Goal: Information Seeking & Learning: Compare options

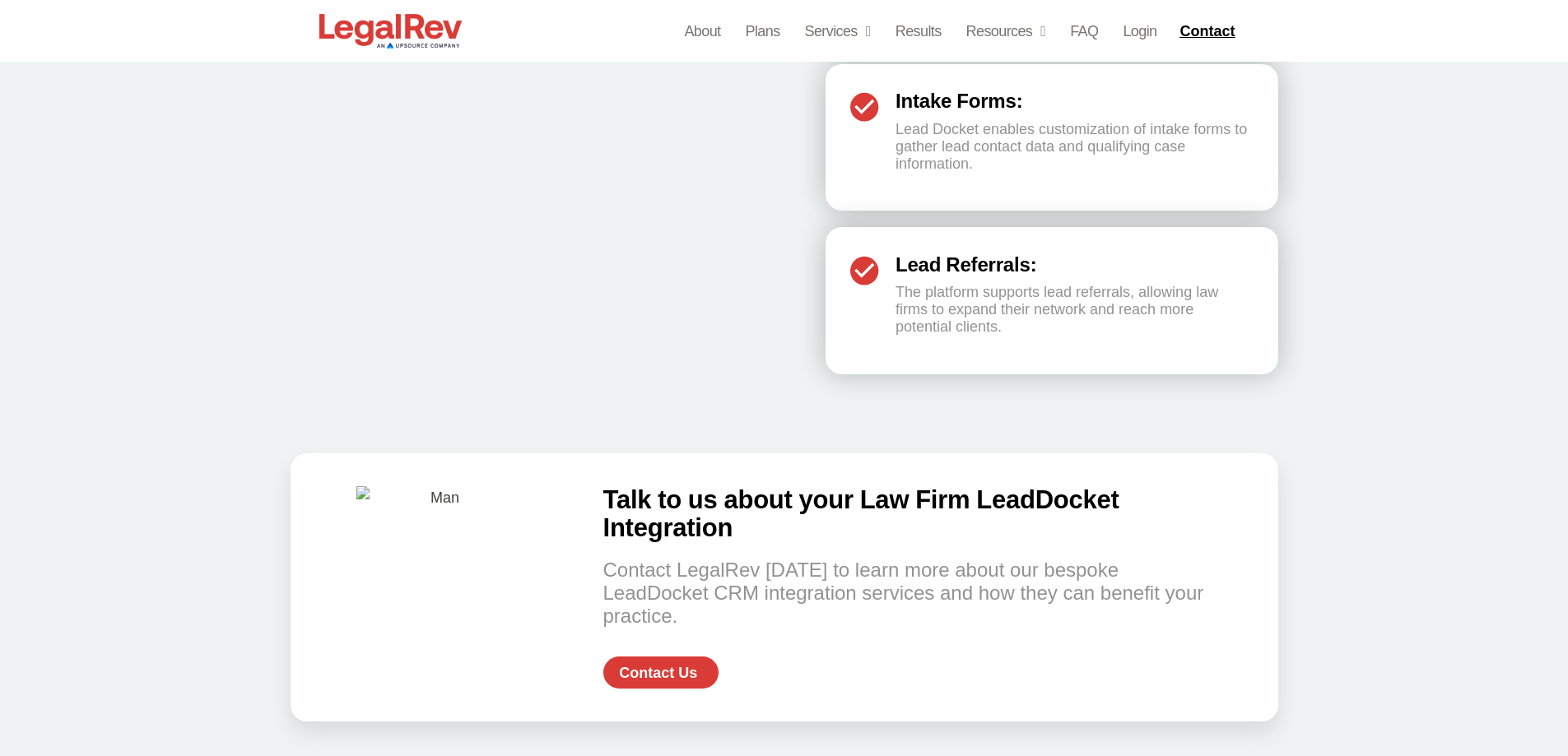
scroll to position [3161, 0]
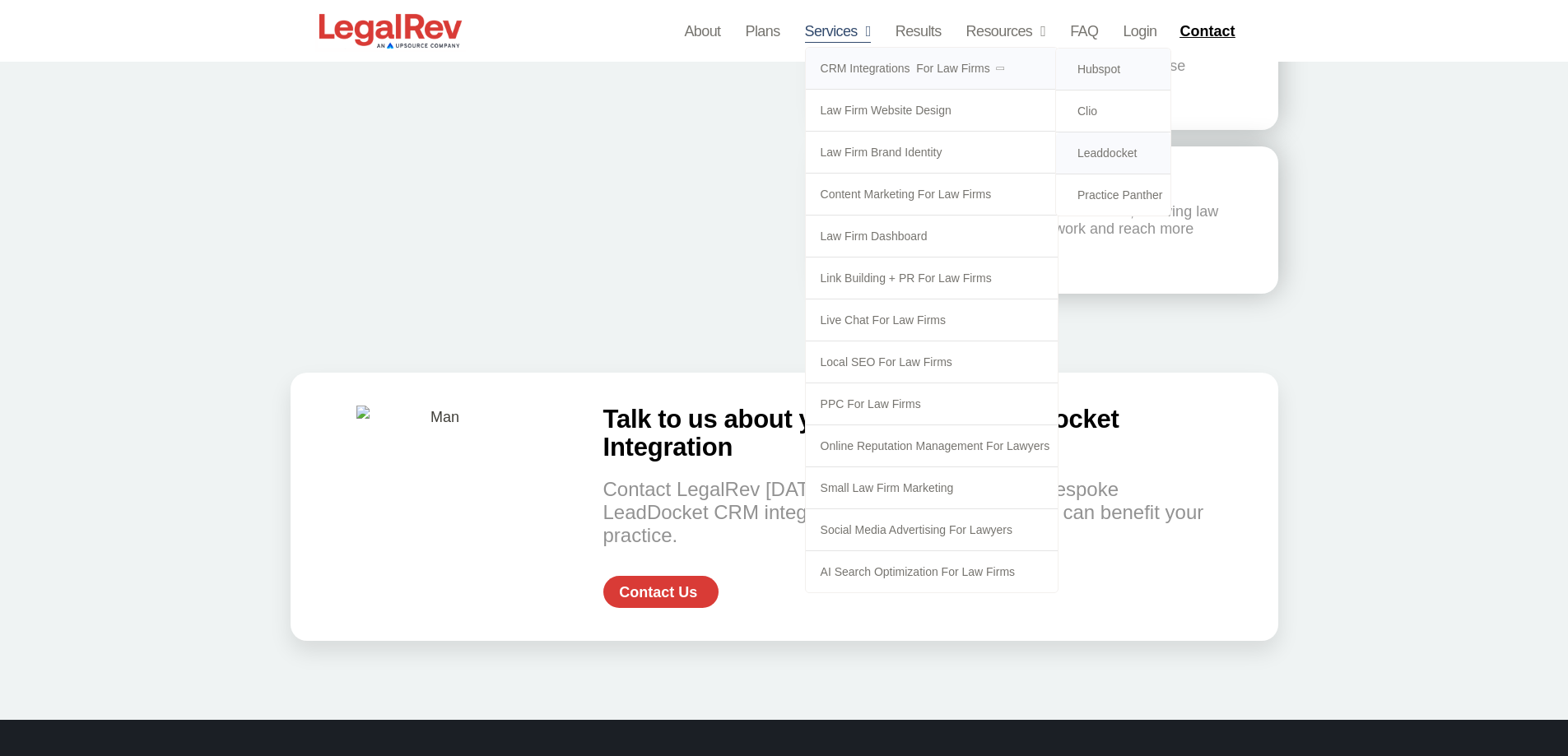
click at [1102, 73] on link "Hubspot" at bounding box center [1113, 69] width 116 height 42
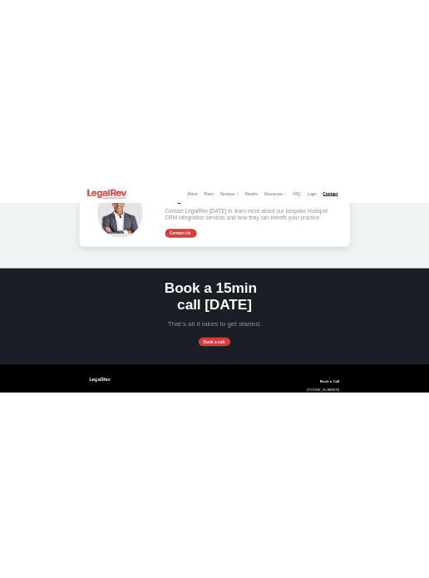
scroll to position [3413, 0]
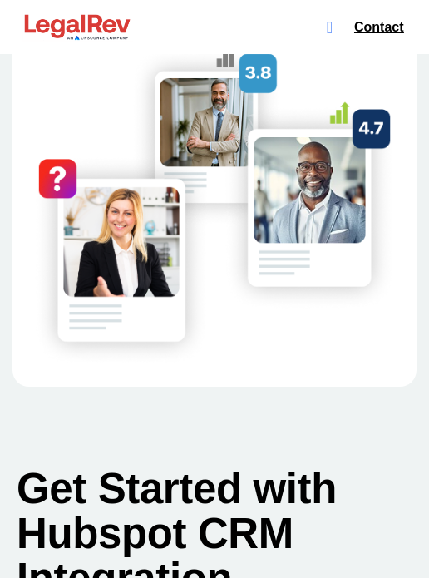
click at [113, 467] on h2 "Get Started with Hubspot CRM Integration" at bounding box center [202, 534] width 371 height 134
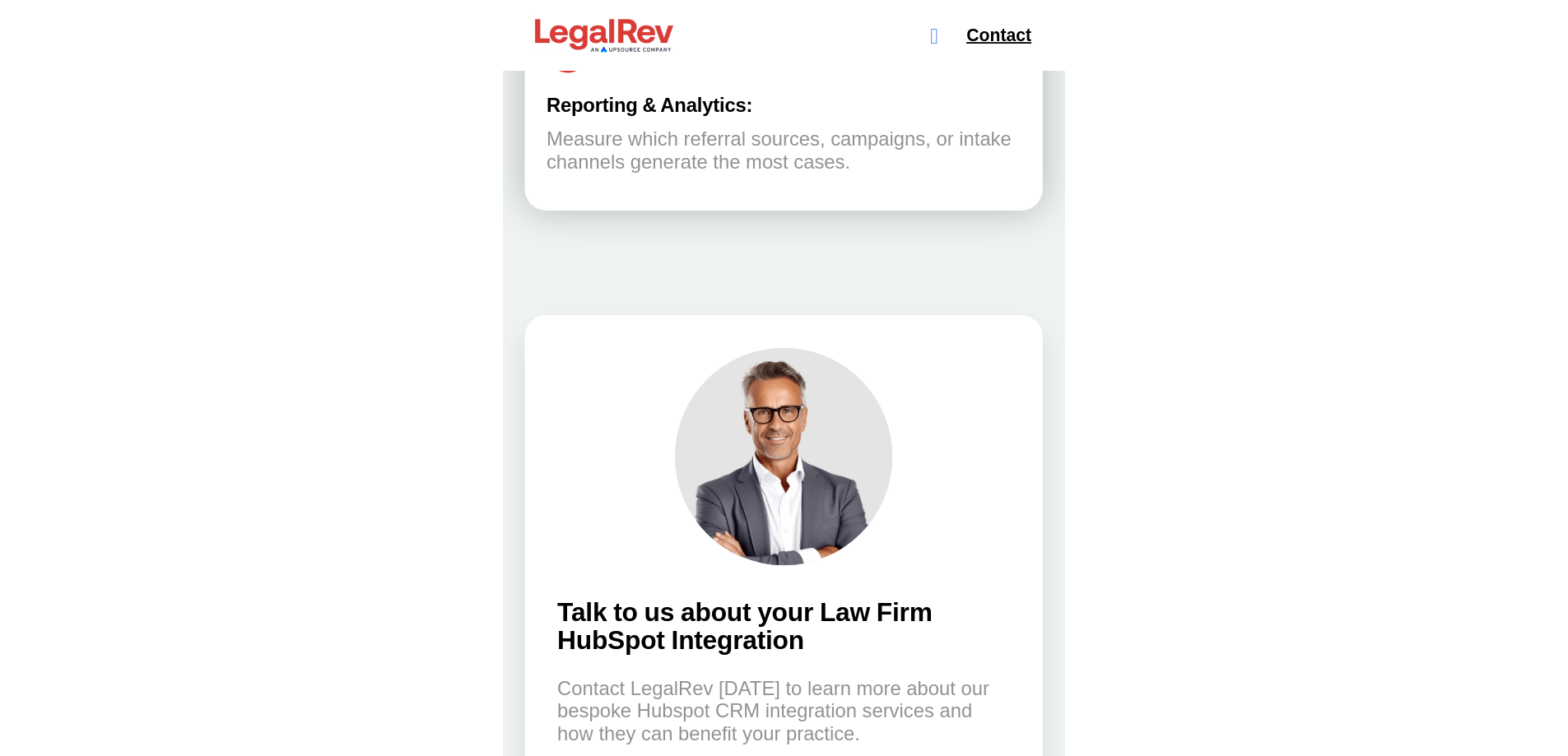
scroll to position [3842, 0]
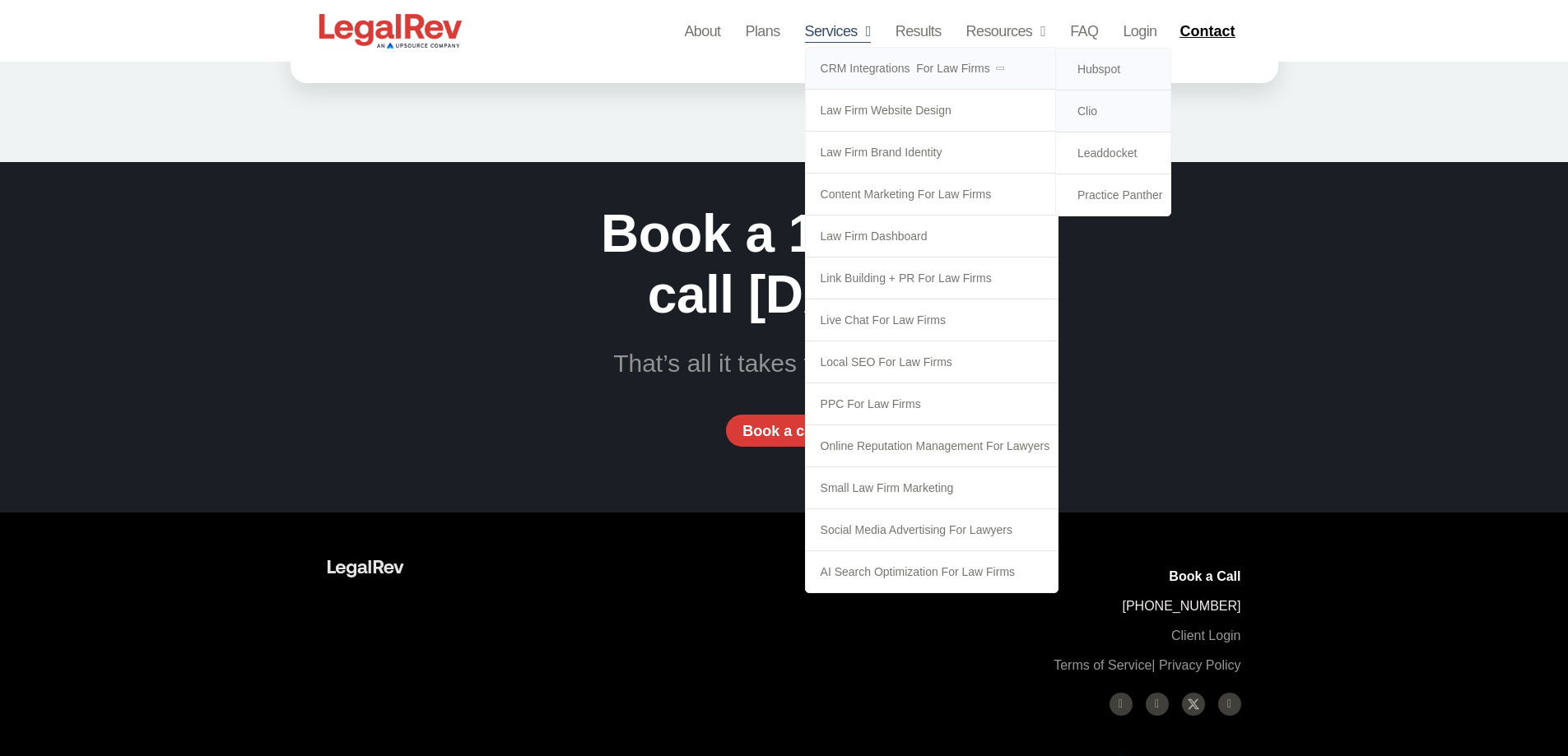
click at [1097, 111] on link "Clio" at bounding box center [1113, 112] width 116 height 42
click at [853, 71] on link "CRM Integrations  for Law Firms" at bounding box center [932, 68] width 253 height 42
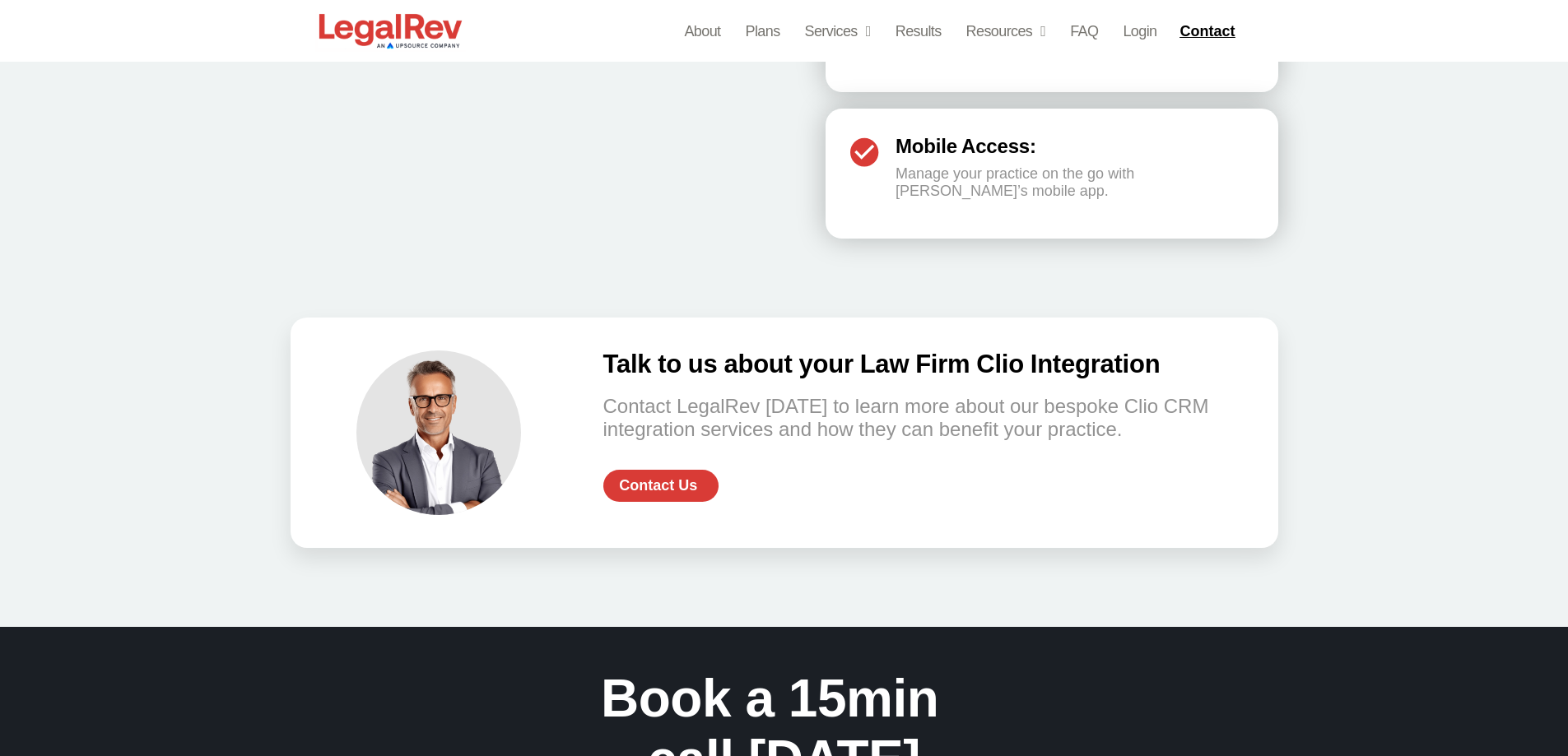
scroll to position [3173, 0]
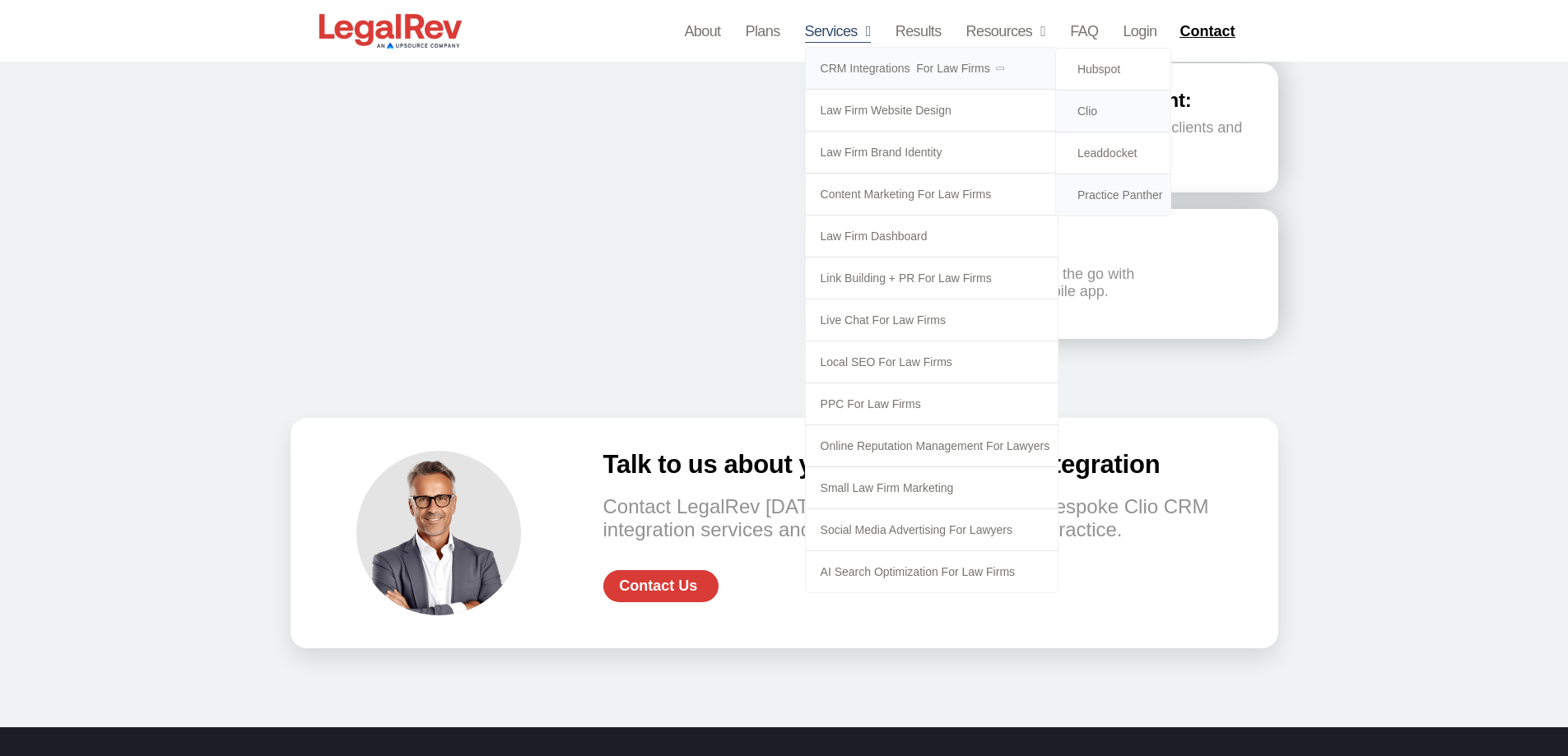
click at [1109, 194] on link "Practice Panther" at bounding box center [1113, 195] width 116 height 42
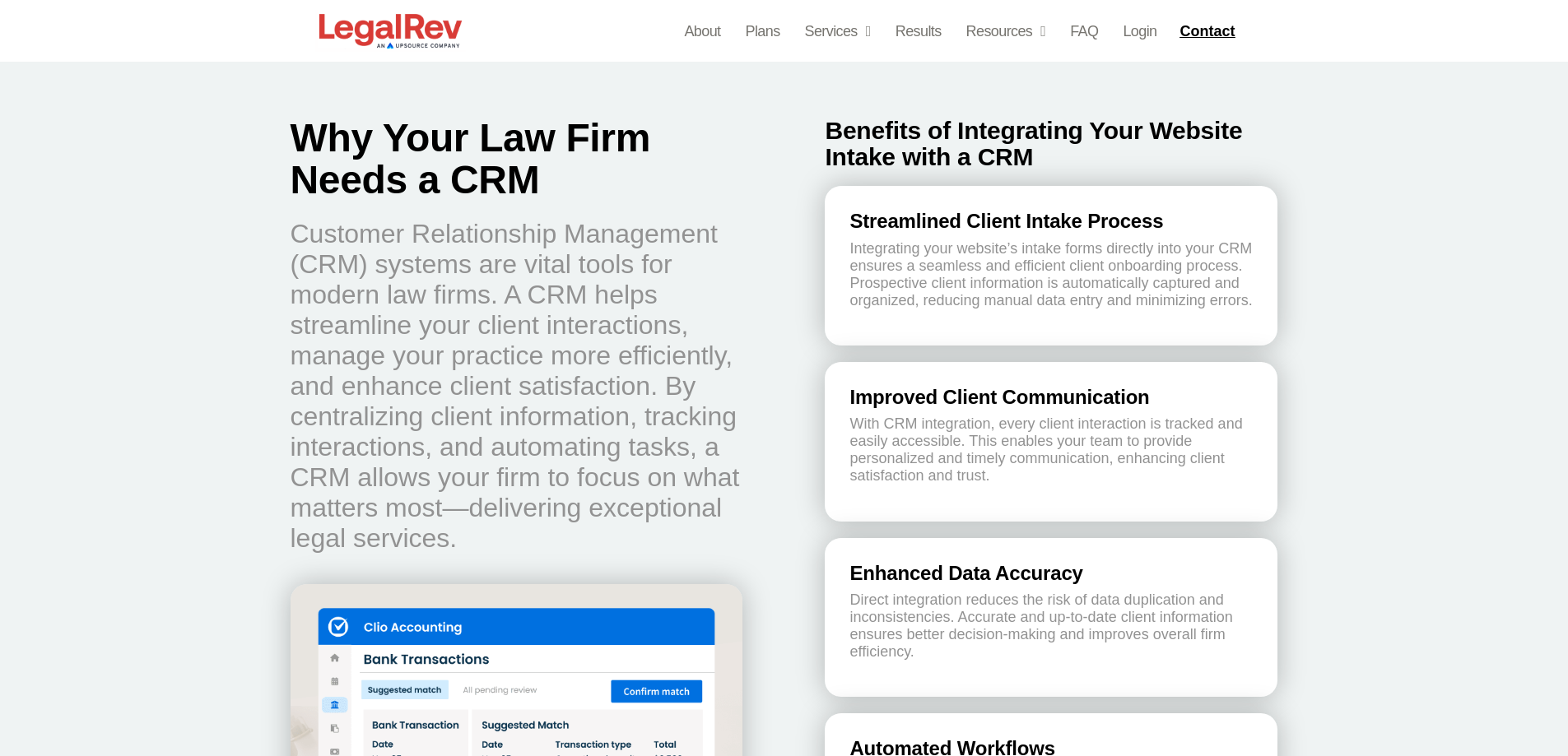
scroll to position [2309, 0]
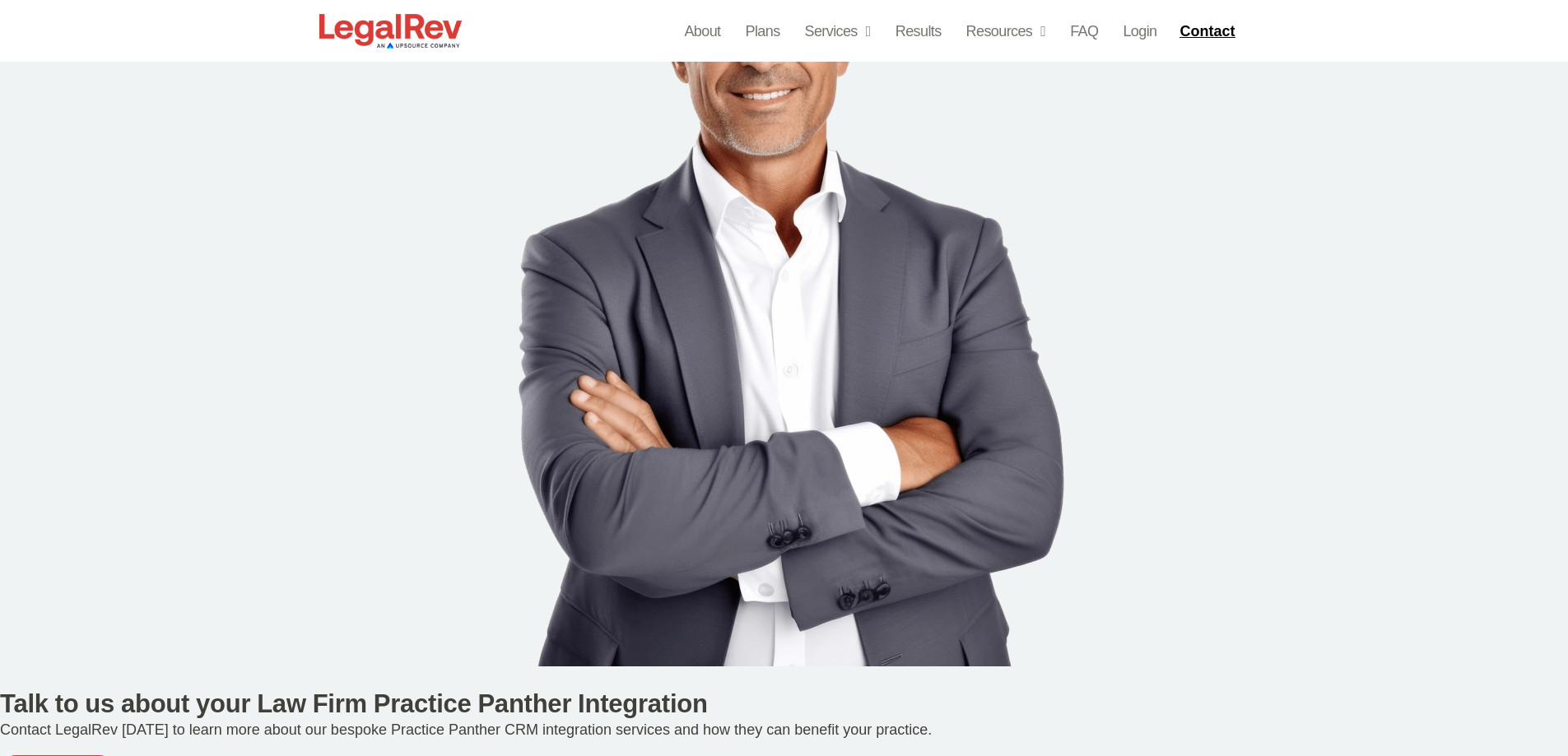
scroll to position [3758, 0]
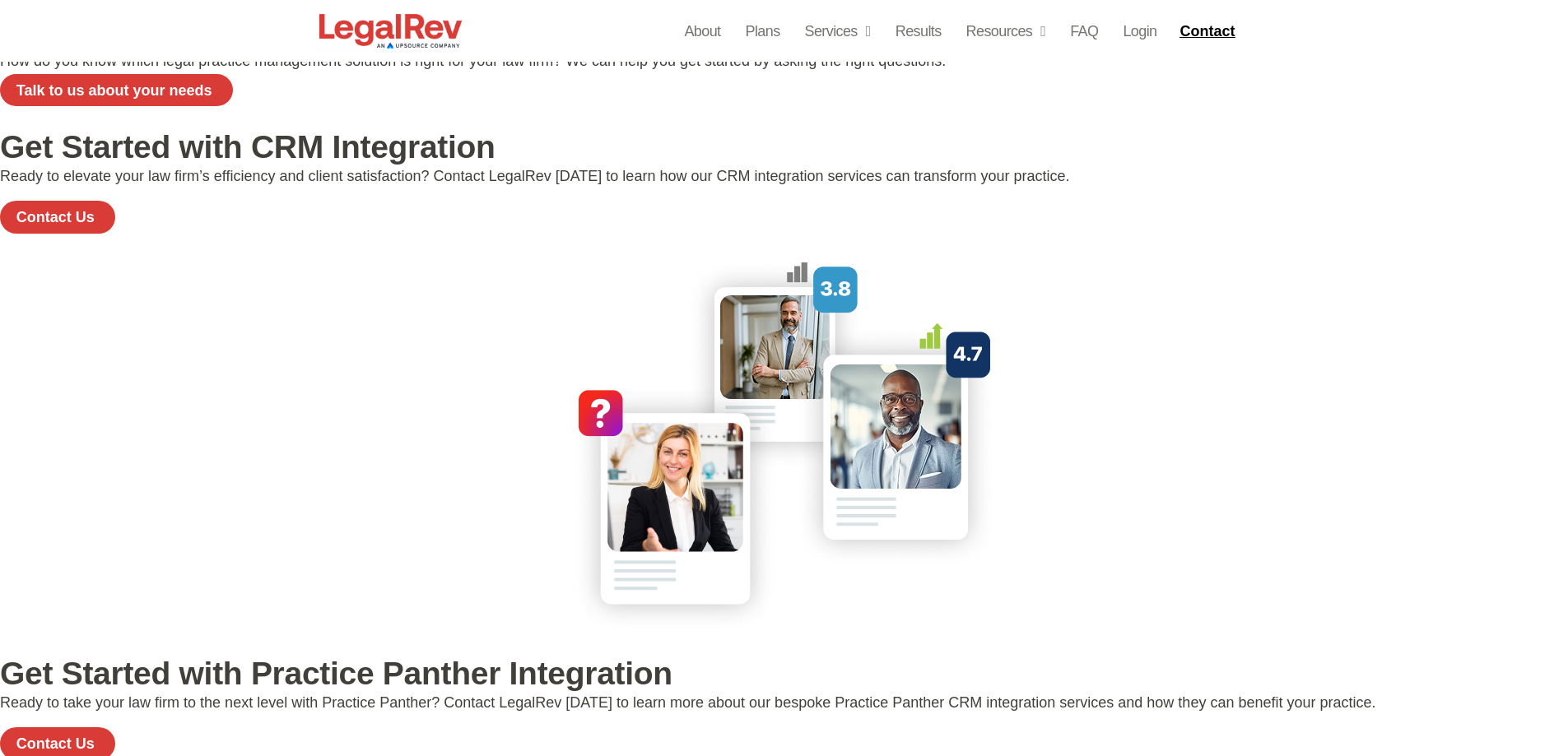
scroll to position [3208, 0]
